Goal: Task Accomplishment & Management: Manage account settings

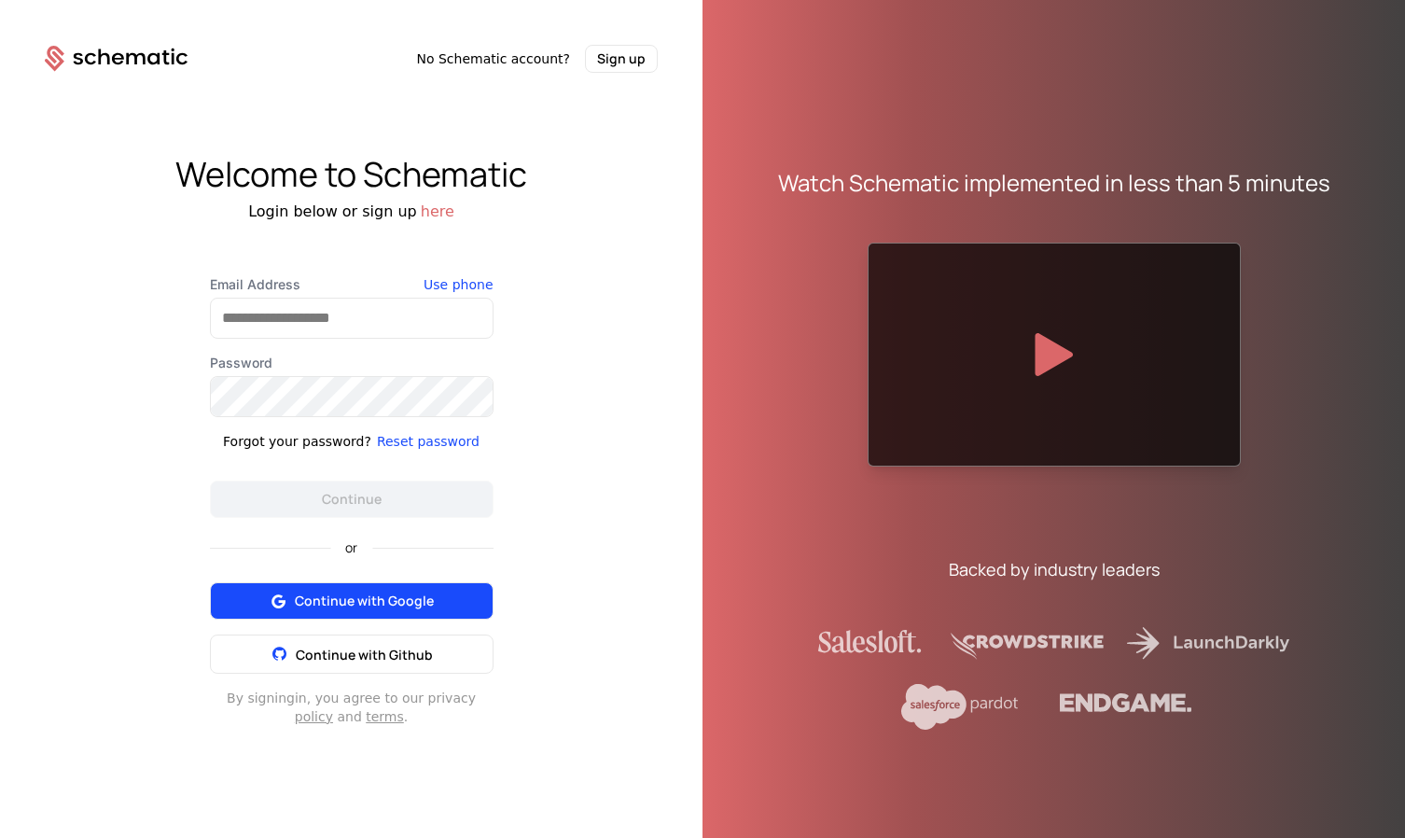
click at [349, 605] on span "Continue with Google" at bounding box center [364, 600] width 139 height 19
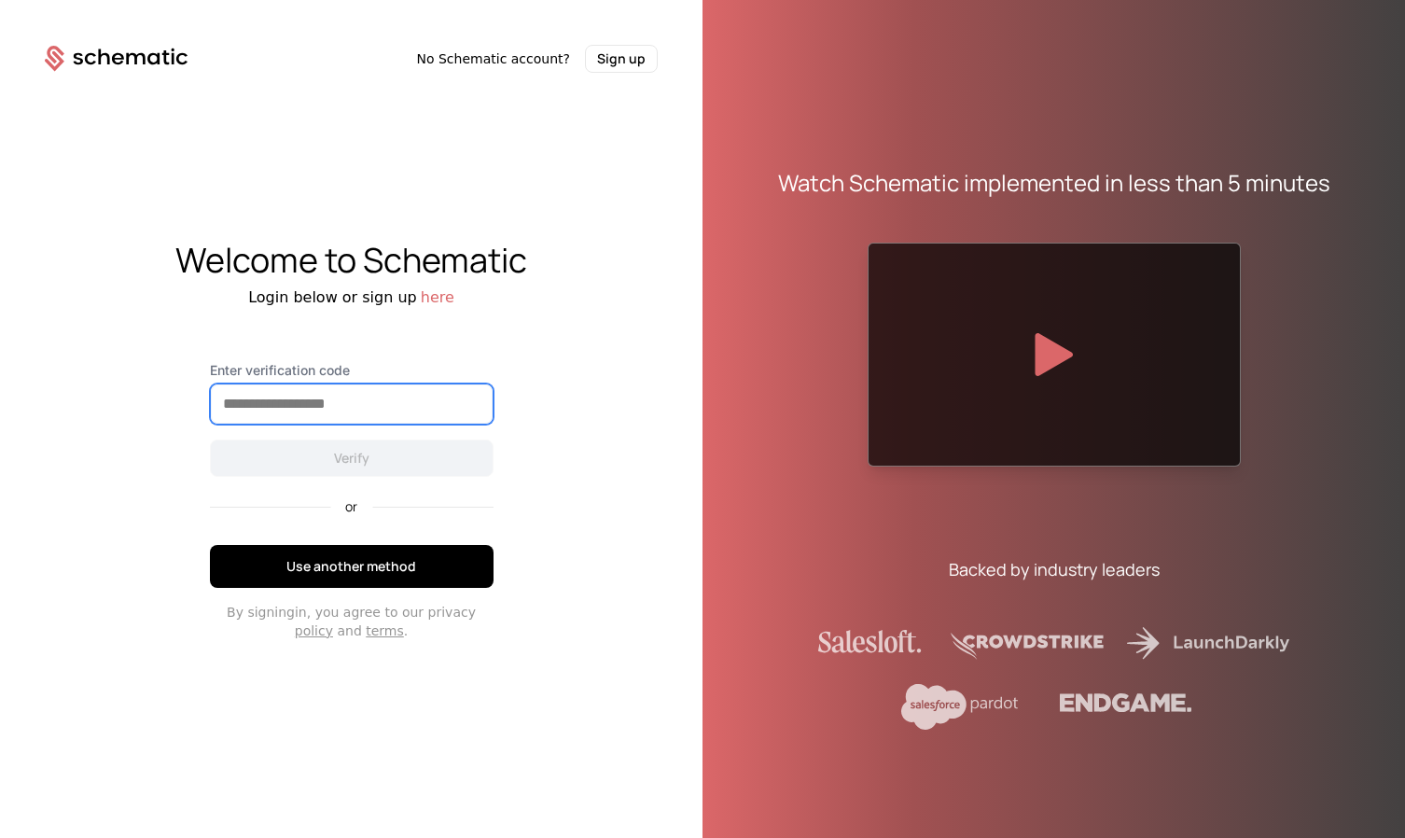
click at [325, 398] on input "Enter verification code" at bounding box center [352, 403] width 282 height 39
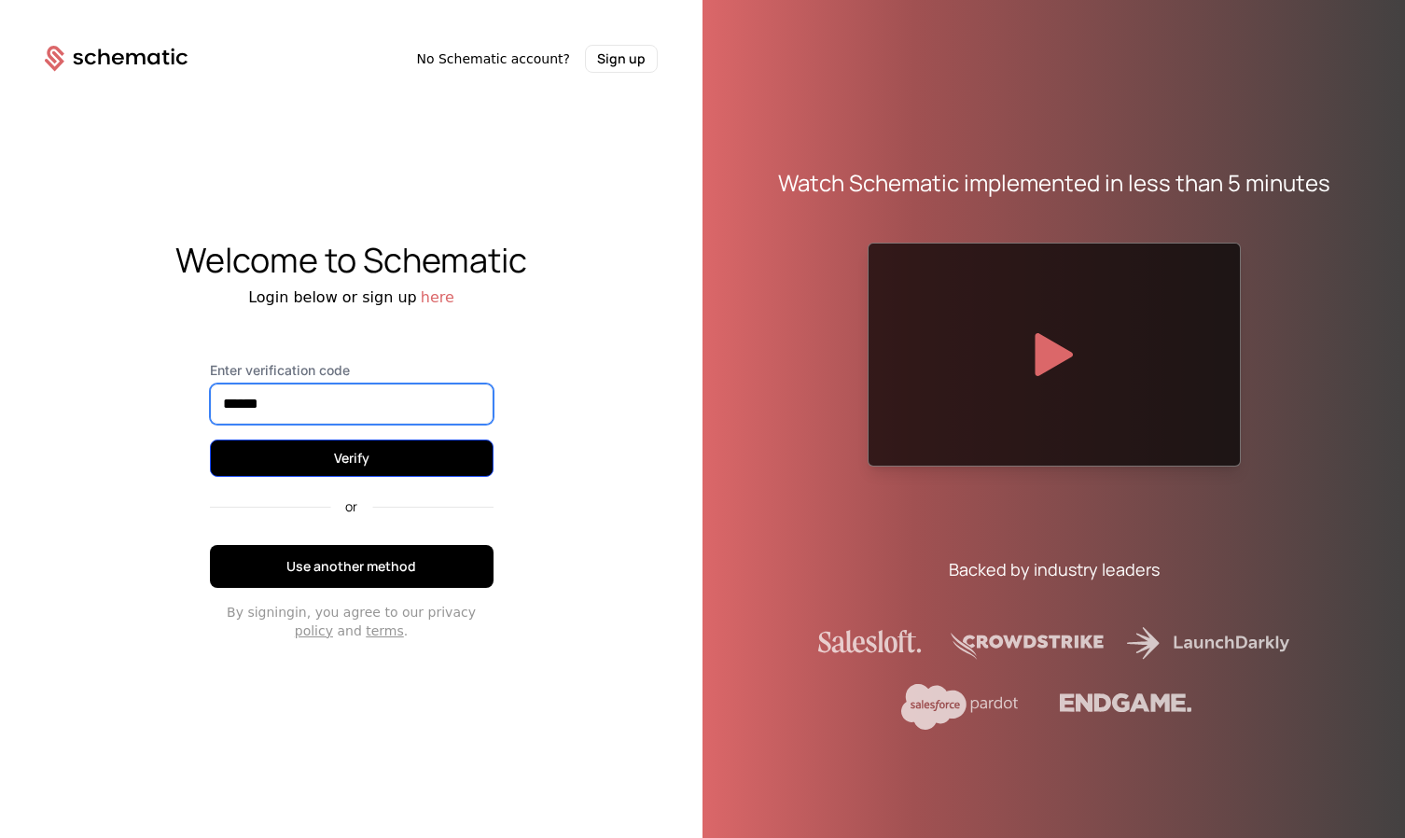
type input "******"
click at [353, 467] on button "Verify" at bounding box center [352, 457] width 284 height 37
